Goal: Navigation & Orientation: Find specific page/section

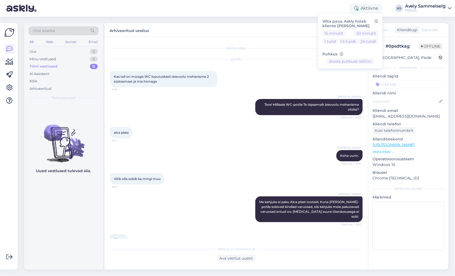
scroll to position [30, 0]
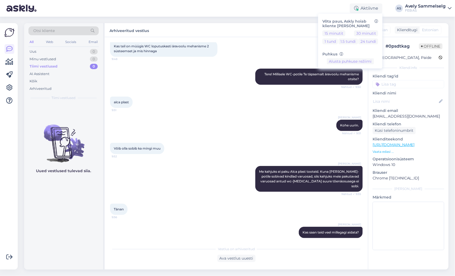
click at [313, 10] on div "Aktiivne Võta paus, Askly hoiab kliente [PERSON_NAME] 15 minutit 30 minutit 1 t…" at bounding box center [227, 8] width 455 height 17
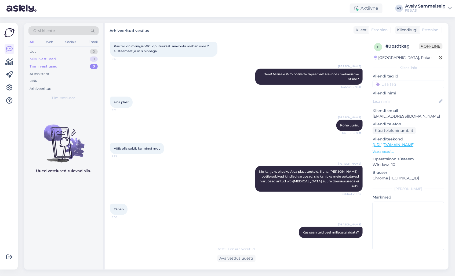
click at [44, 59] on div "Minu vestlused" at bounding box center [43, 58] width 27 height 5
click at [9, 62] on icon at bounding box center [10, 62] width 8 height 6
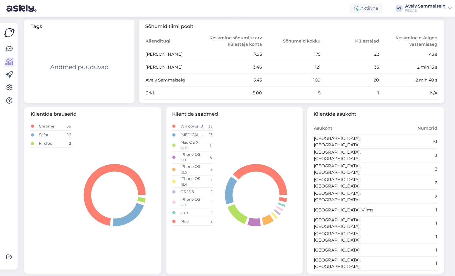
scroll to position [4, 0]
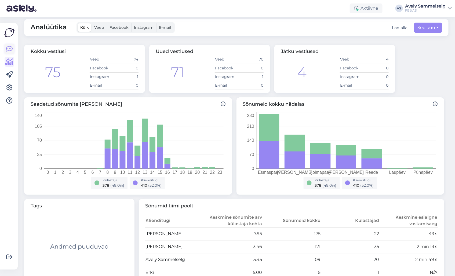
click at [12, 48] on icon at bounding box center [9, 49] width 6 height 6
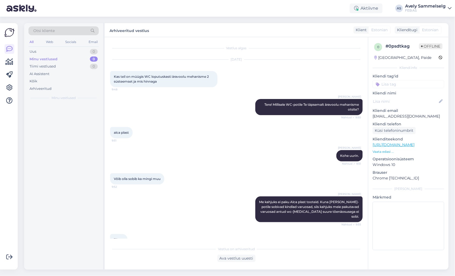
scroll to position [11, 0]
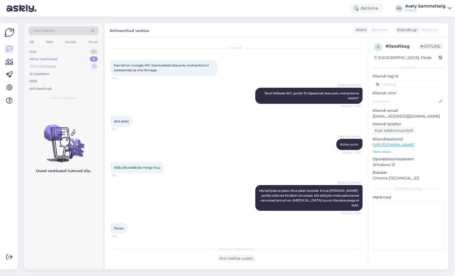
click at [77, 66] on div "Tiimi vestlused 1" at bounding box center [63, 67] width 70 height 8
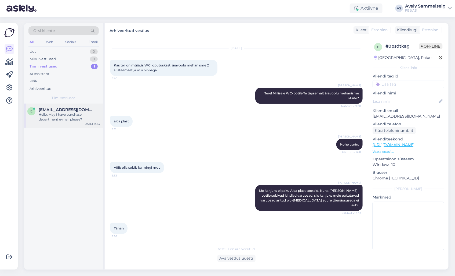
click at [74, 115] on div "Hello. May I have purchase department e-mail please?" at bounding box center [69, 117] width 61 height 10
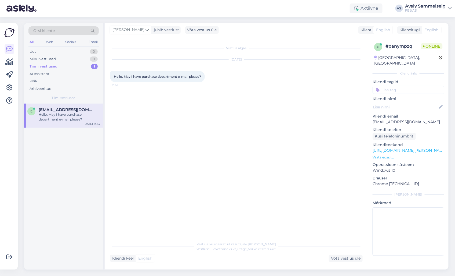
scroll to position [0, 0]
